Goal: Information Seeking & Learning: Learn about a topic

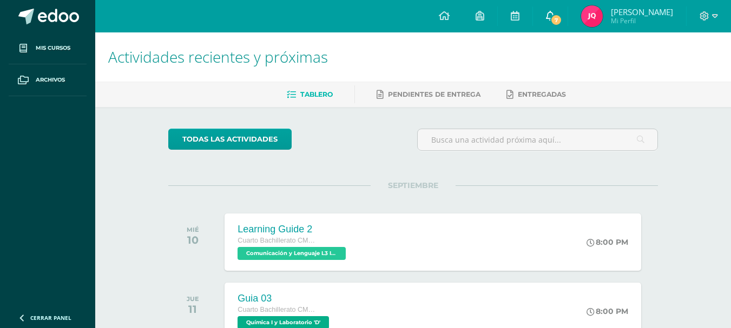
click at [546, 14] on link "7" at bounding box center [550, 16] width 35 height 32
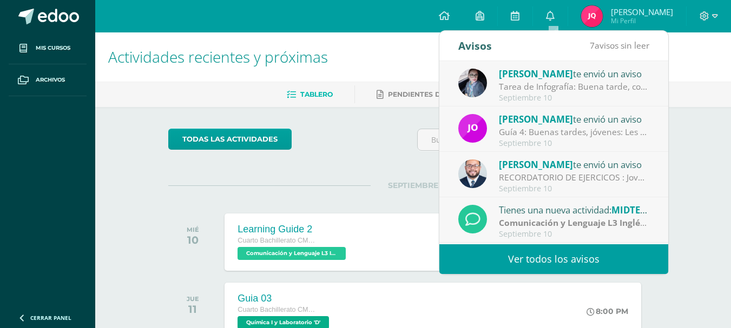
click at [502, 83] on div "Tarea de Infografía: Buena tarde, con preocupación he notado que algunos alumno…" at bounding box center [574, 87] width 150 height 12
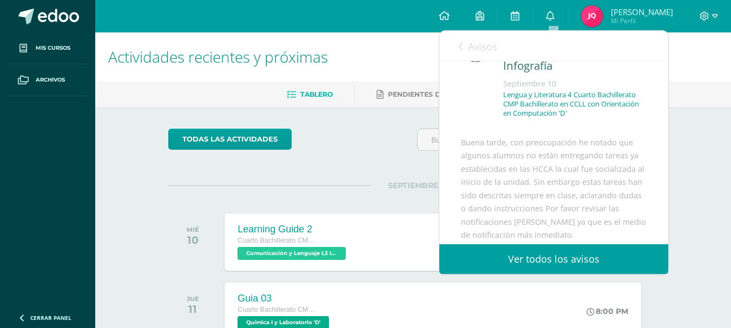
scroll to position [108, 0]
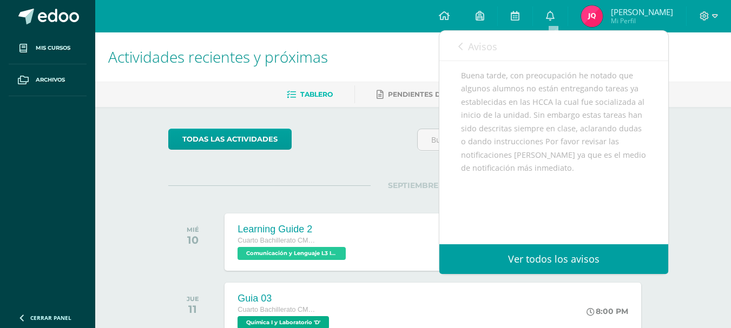
click at [468, 39] on link "Avisos" at bounding box center [477, 46] width 39 height 31
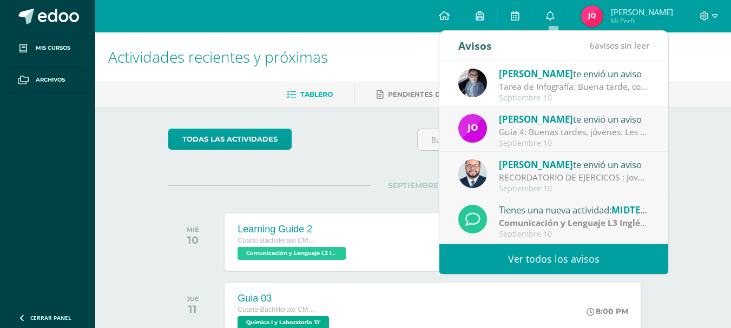
click at [491, 134] on div "[PERSON_NAME] te envió un aviso Guía 4: Buenas tardes, jóvenes: Les recuerdo qu…" at bounding box center [553, 130] width 191 height 36
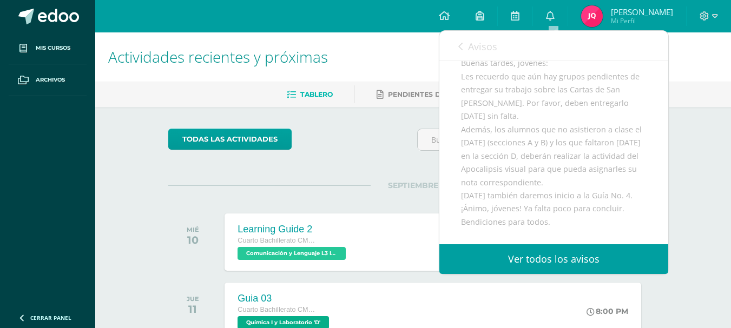
click at [463, 38] on link "Avisos" at bounding box center [477, 46] width 39 height 31
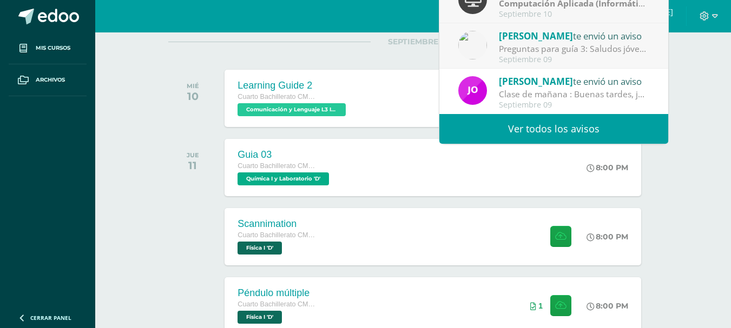
scroll to position [162, 0]
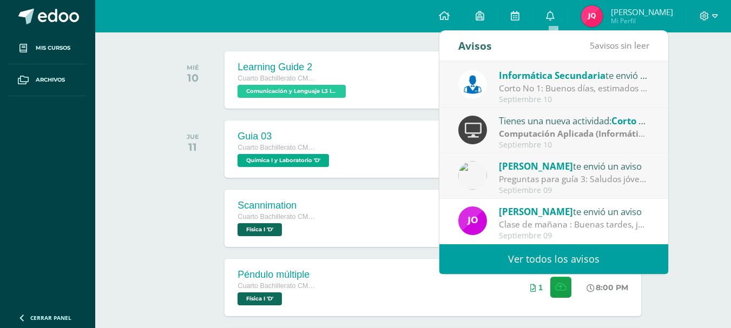
click at [501, 133] on strong "Computación Aplicada (Informática)" at bounding box center [575, 134] width 152 height 12
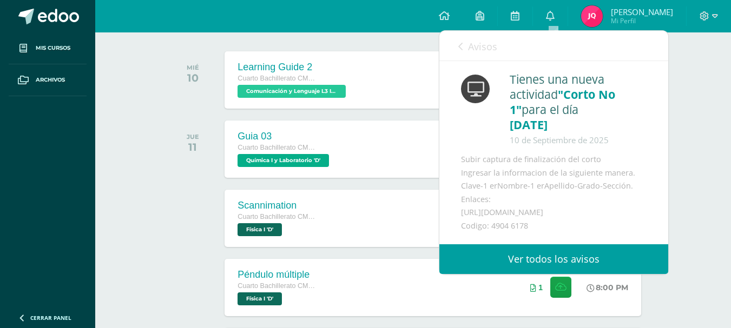
scroll to position [12, 0]
click at [486, 58] on link "Avisos" at bounding box center [477, 46] width 39 height 31
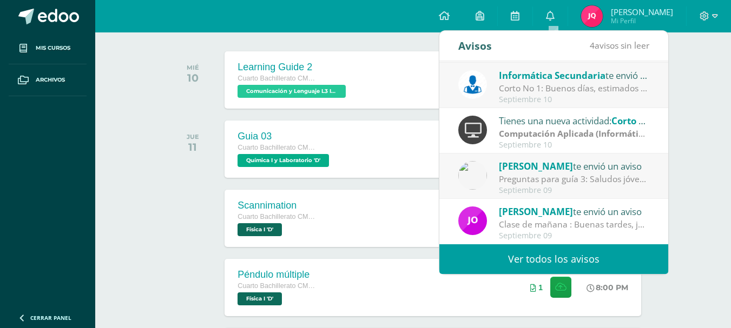
click at [496, 84] on div "Informática Secundaria te envió un aviso Corto No 1: Buenos días, estimados est…" at bounding box center [553, 86] width 191 height 36
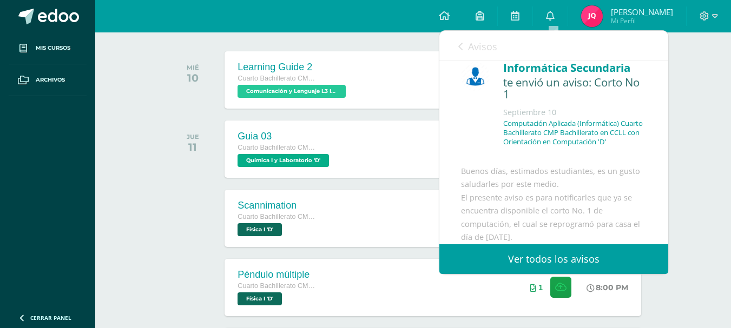
click at [466, 56] on link "Avisos" at bounding box center [477, 46] width 39 height 31
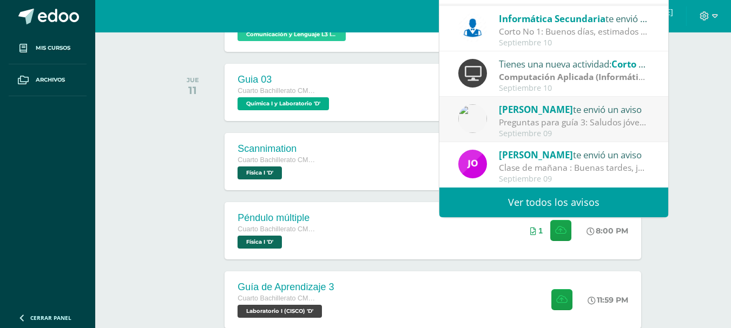
scroll to position [271, 0]
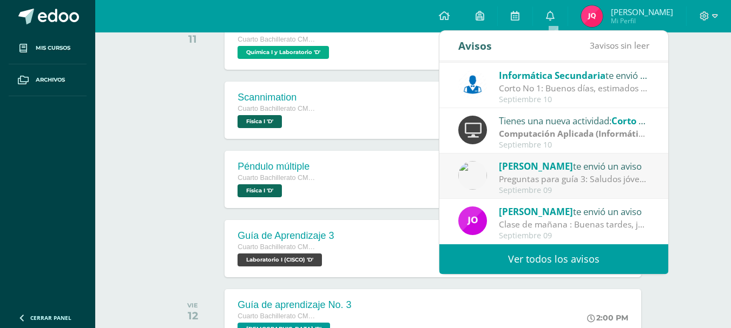
click at [505, 188] on div "Septiembre 09" at bounding box center [574, 190] width 150 height 9
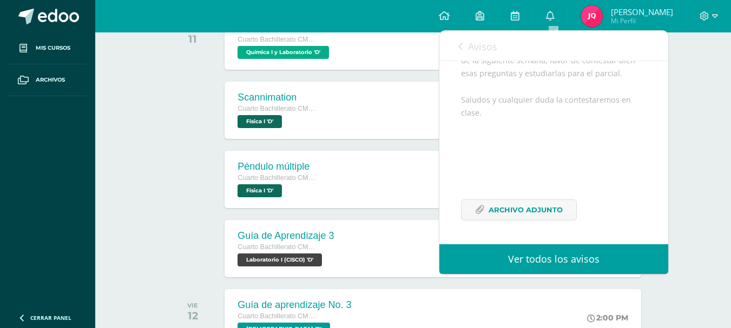
scroll to position [229, 0]
click at [525, 203] on span "Archivo Adjunto" at bounding box center [526, 210] width 74 height 20
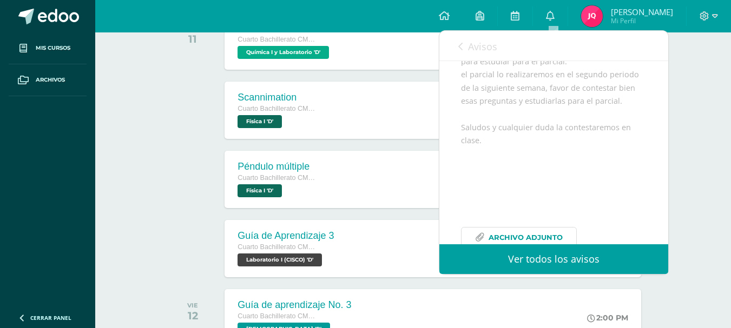
scroll to position [121, 0]
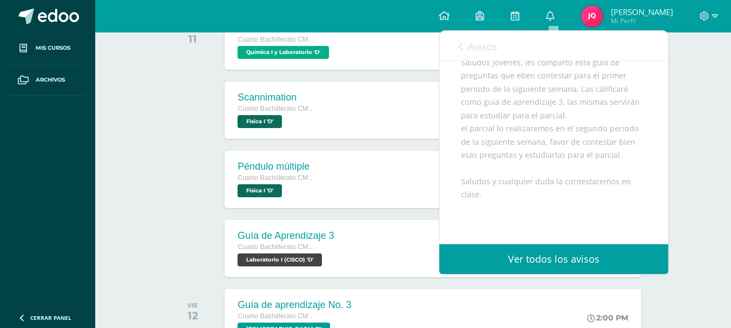
click at [469, 48] on span "Avisos" at bounding box center [482, 46] width 29 height 13
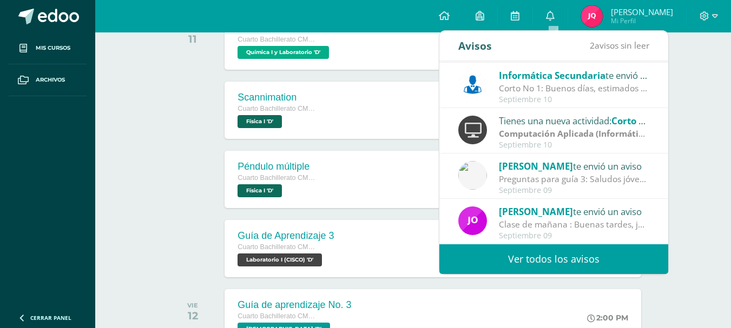
click at [537, 216] on span "[PERSON_NAME]" at bounding box center [536, 212] width 74 height 12
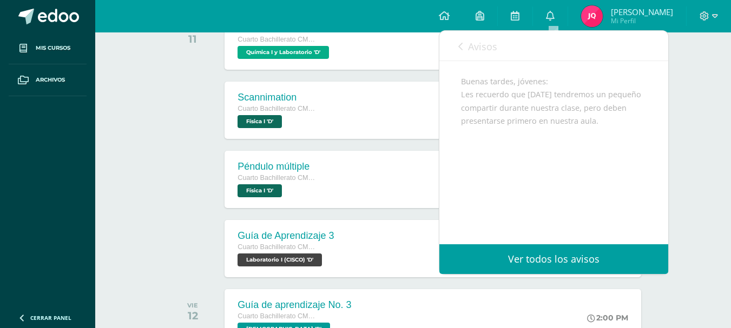
click at [486, 58] on link "Avisos" at bounding box center [477, 46] width 39 height 31
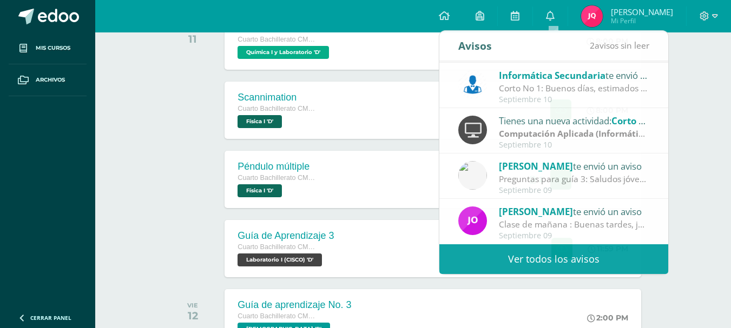
click at [203, 112] on div at bounding box center [195, 110] width 55 height 57
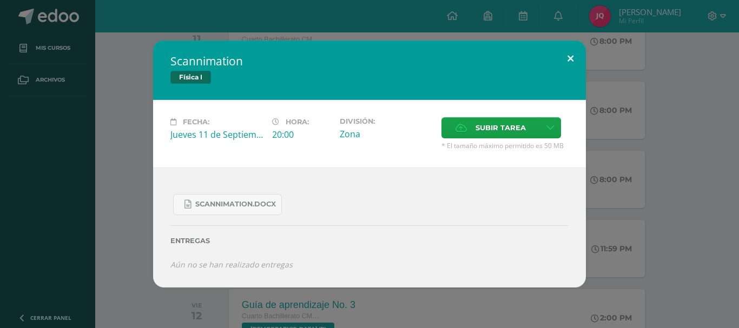
click at [565, 66] on button at bounding box center [570, 59] width 31 height 37
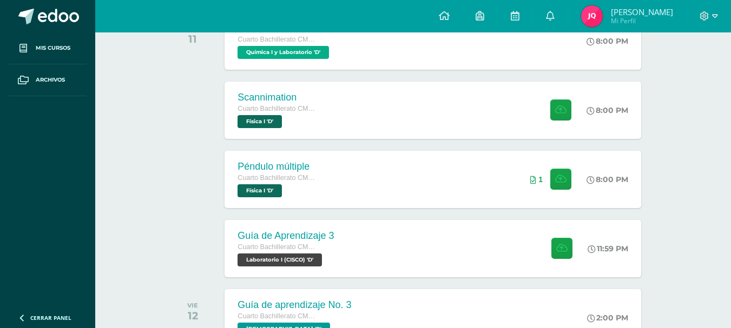
scroll to position [162, 0]
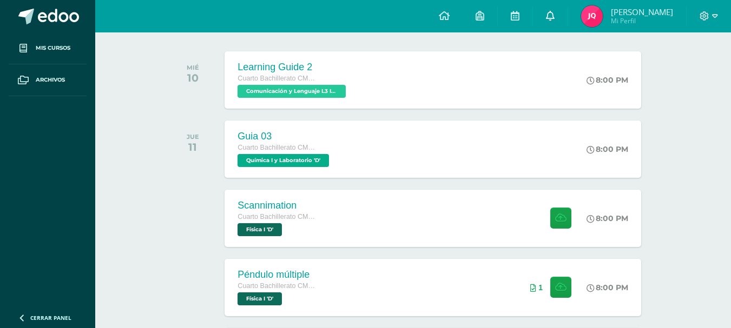
click at [560, 17] on link "0" at bounding box center [550, 16] width 35 height 32
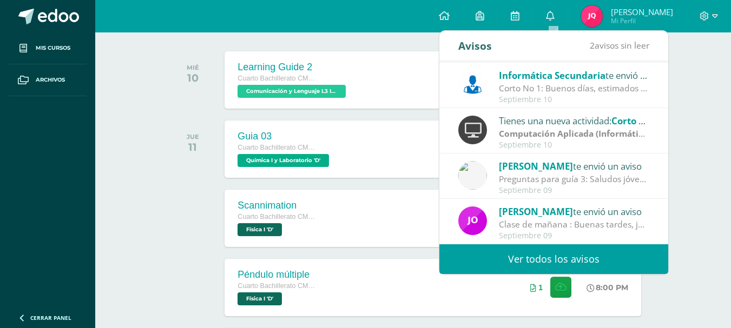
click at [519, 248] on link "Ver todos los avisos" at bounding box center [553, 260] width 229 height 30
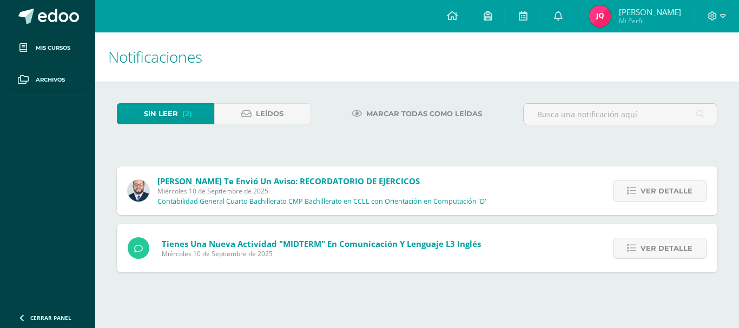
click at [252, 100] on div "Sin leer (2) Leídos Marcar todas como leídas Giovanni te envió un aviso: RECORD…" at bounding box center [417, 188] width 644 height 213
click at [252, 107] on link "Leídos" at bounding box center [262, 113] width 97 height 21
click at [252, 110] on icon at bounding box center [246, 113] width 10 height 9
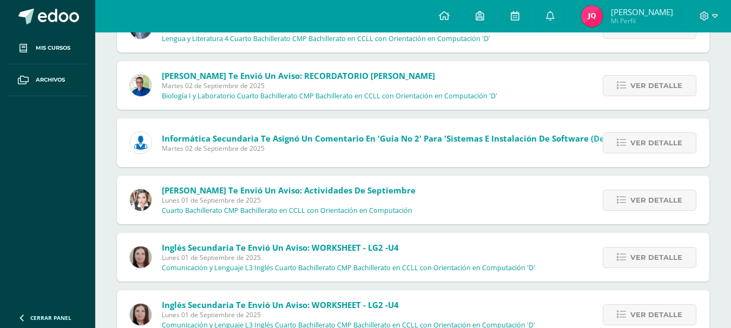
scroll to position [2684, 0]
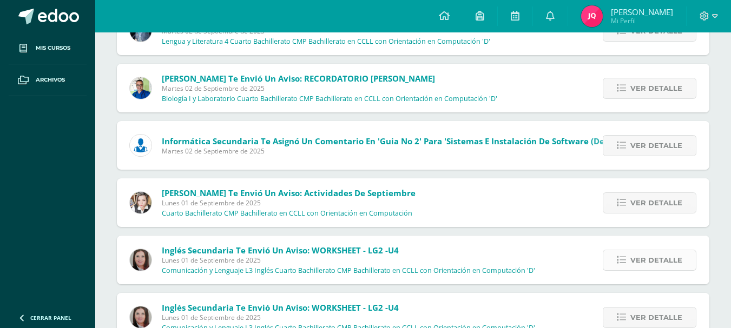
click at [620, 268] on link "Ver detalle" at bounding box center [650, 260] width 94 height 21
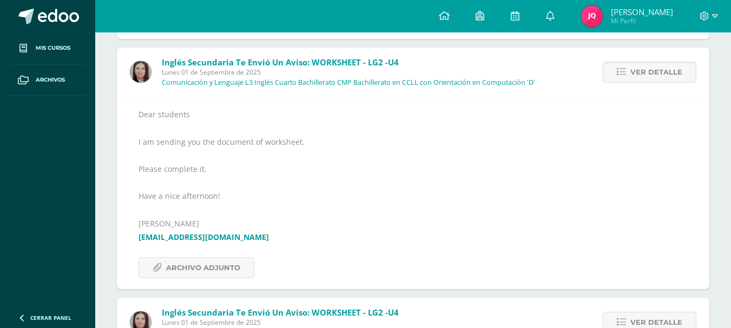
scroll to position [2955, 0]
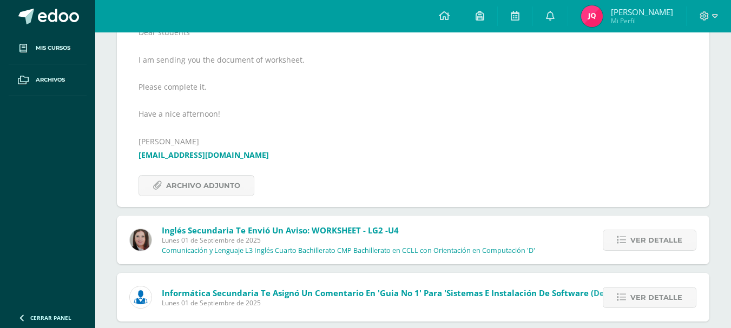
click at [150, 151] on link "[EMAIL_ADDRESS][DOMAIN_NAME]" at bounding box center [204, 155] width 130 height 10
drag, startPoint x: 157, startPoint y: 158, endPoint x: 254, endPoint y: 155, distance: 96.4
click at [254, 155] on div "Dear students I am sending you the document of worksheet. Please complete it. H…" at bounding box center [413, 110] width 593 height 193
copy link "[EMAIL_ADDRESS][DOMAIN_NAME]"
